Goal: Task Accomplishment & Management: Manage account settings

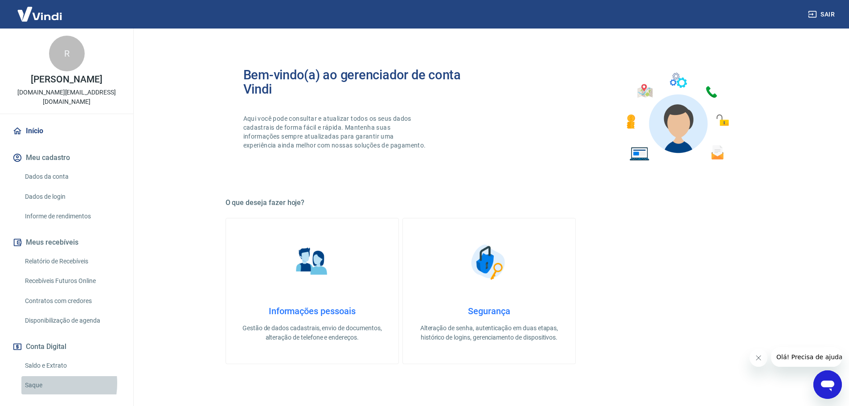
click at [37, 383] on link "Saque" at bounding box center [71, 385] width 101 height 18
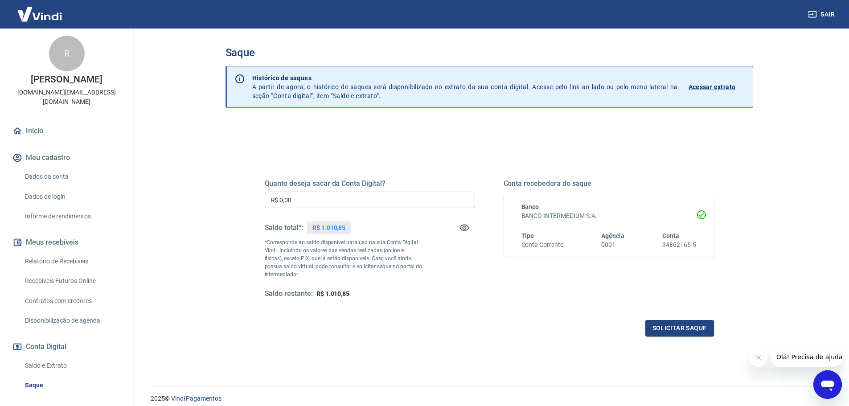
click at [346, 196] on input "R$ 0,00" at bounding box center [370, 200] width 210 height 16
type input "R$ 1.010,85"
click at [701, 331] on button "Solicitar saque" at bounding box center [679, 328] width 69 height 16
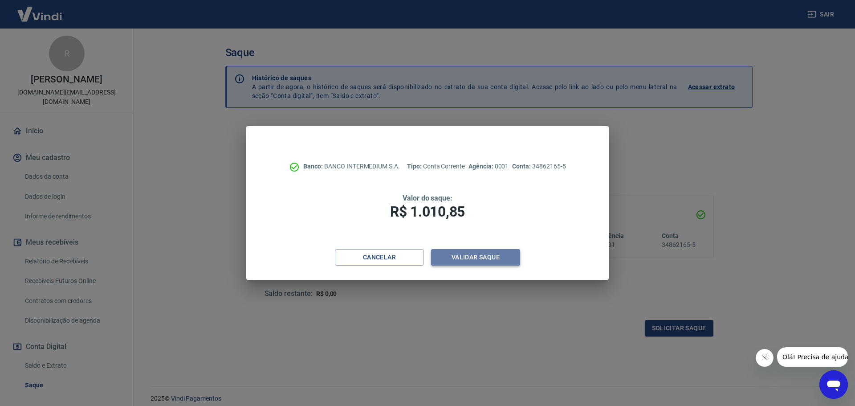
click at [478, 249] on button "Validar saque" at bounding box center [475, 257] width 89 height 16
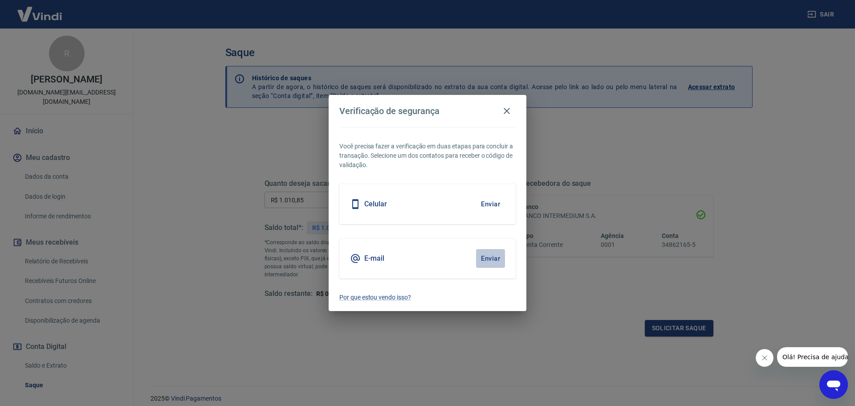
click at [497, 263] on button "Enviar" at bounding box center [490, 258] width 29 height 19
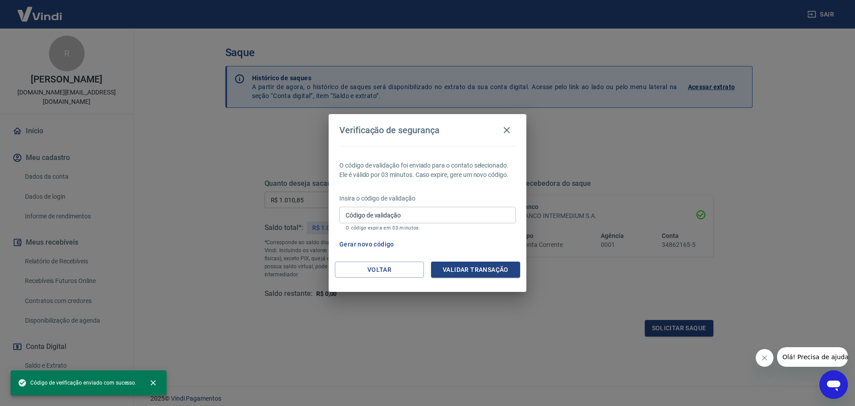
click at [375, 214] on input "Código de validação" at bounding box center [428, 215] width 176 height 16
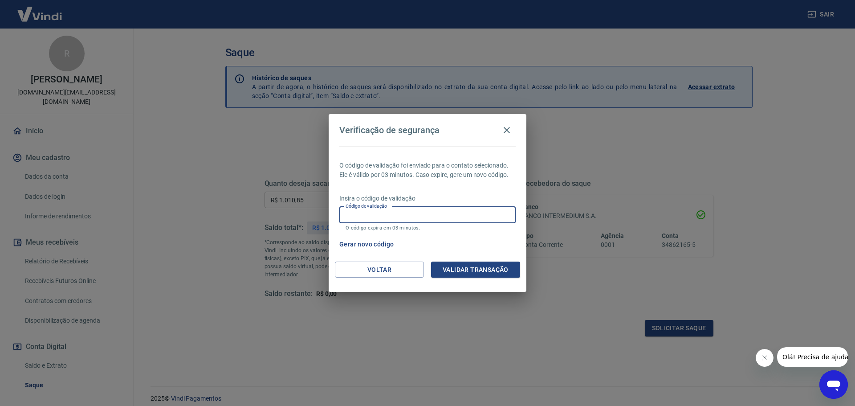
paste input "270748"
type input "270748"
click at [512, 274] on button "Validar transação" at bounding box center [475, 270] width 89 height 16
